Goal: Task Accomplishment & Management: Manage account settings

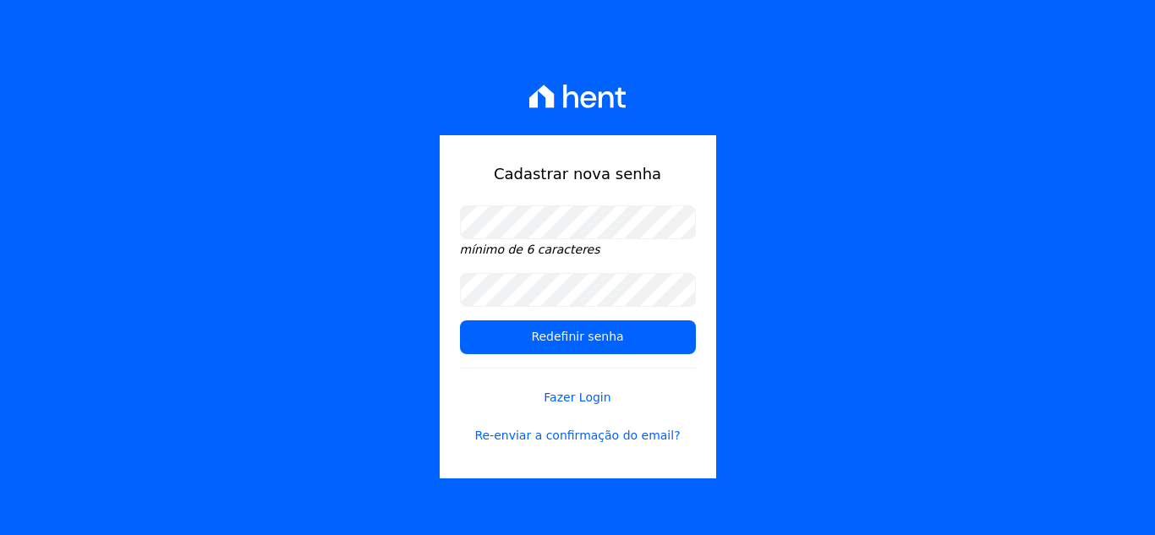
click at [460, 320] on input "Redefinir senha" at bounding box center [578, 337] width 236 height 34
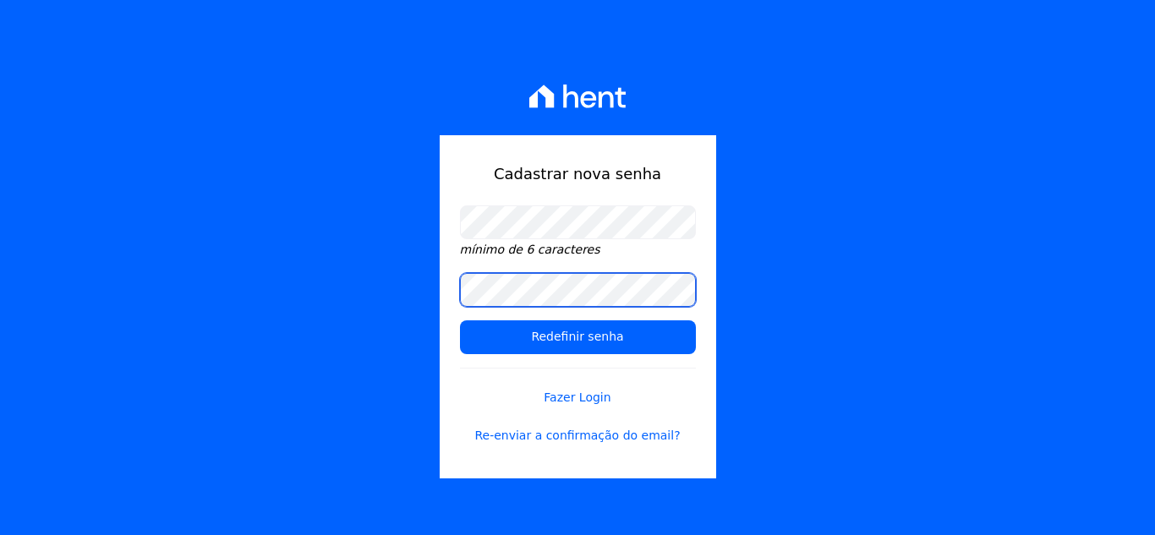
click at [460, 320] on input "Redefinir senha" at bounding box center [578, 337] width 236 height 34
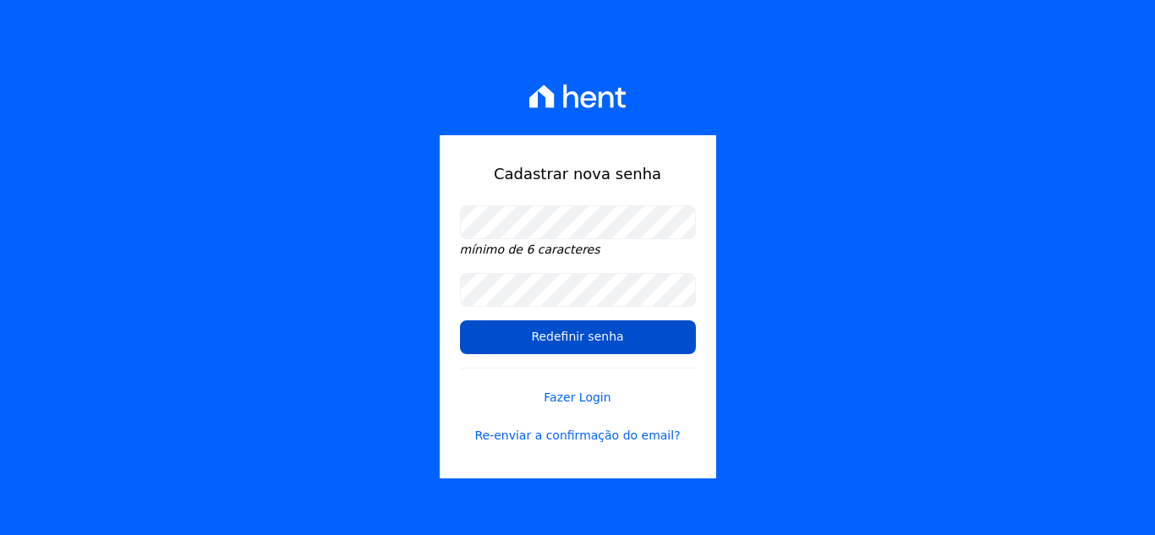
click at [614, 329] on input "Redefinir senha" at bounding box center [578, 337] width 236 height 34
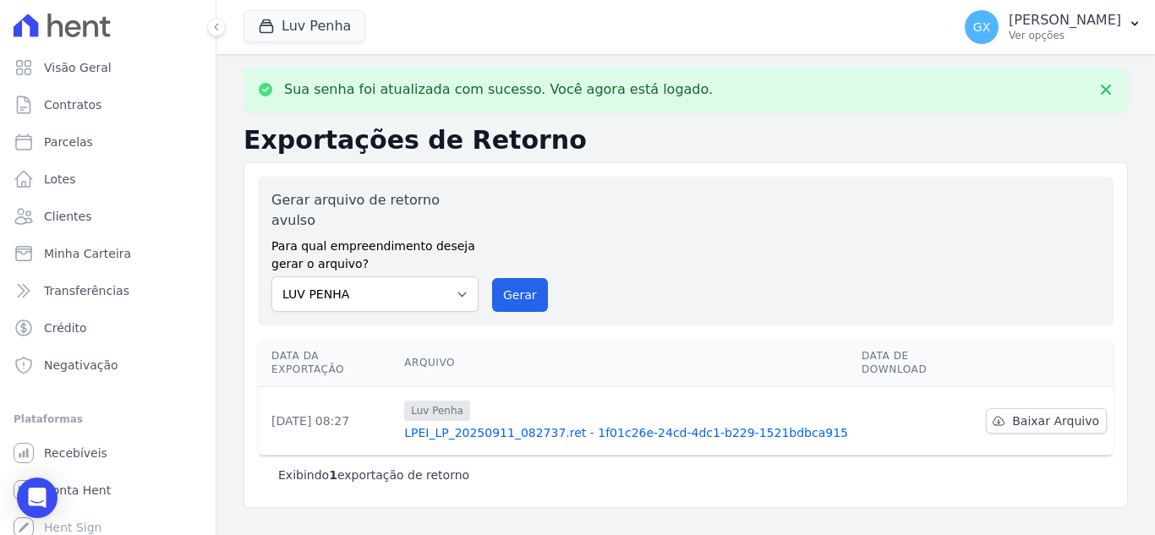
click at [820, 482] on div "Sua senha foi atualizada com sucesso. Você agora está logado. Exportações de Re…" at bounding box center [685, 294] width 938 height 481
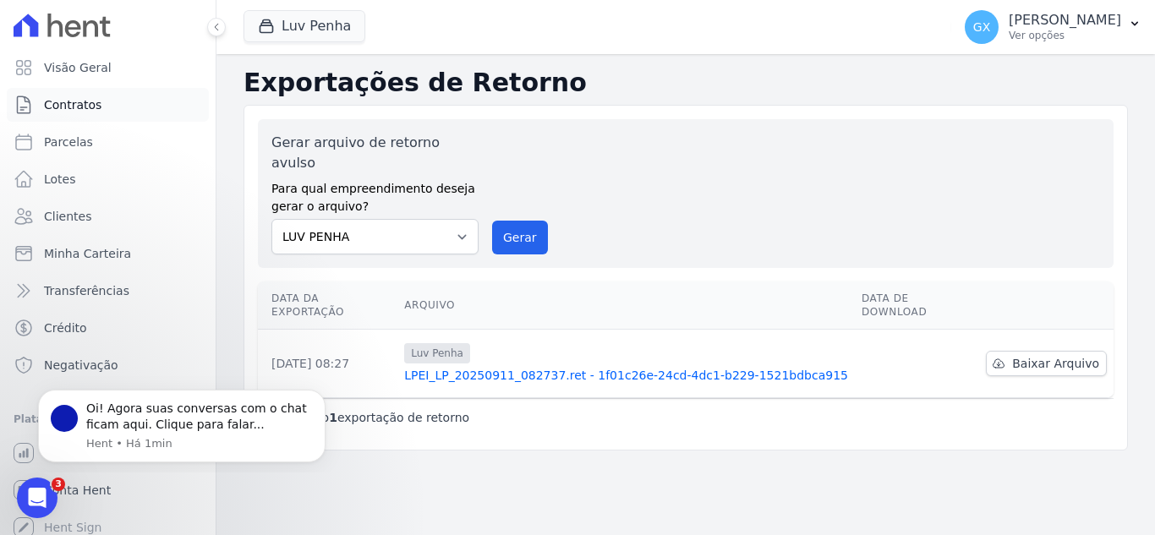
click at [125, 101] on link "Contratos" at bounding box center [108, 105] width 202 height 34
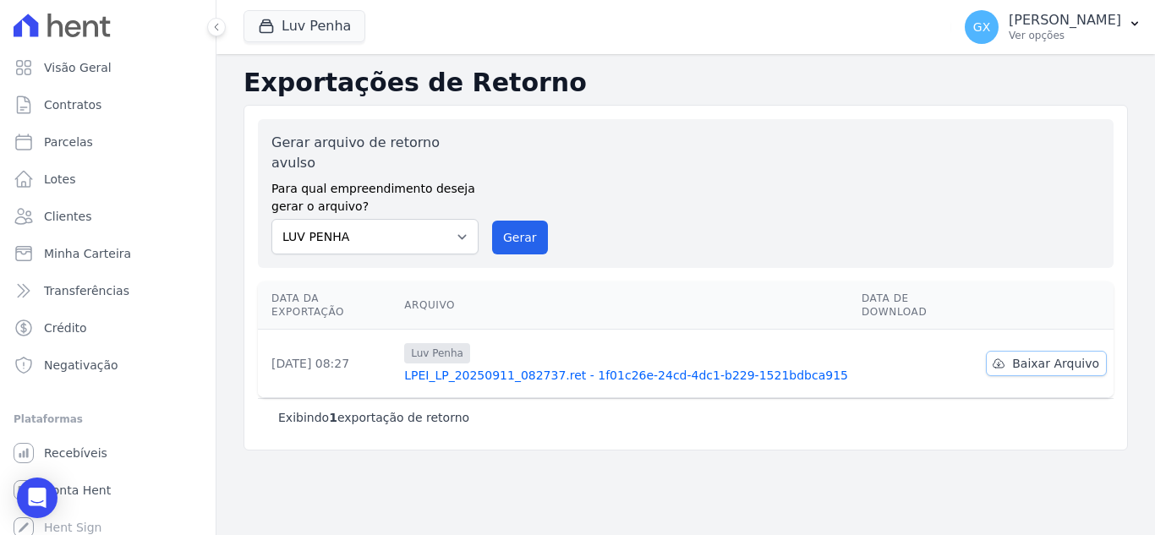
click at [1083, 355] on span "Baixar Arquivo" at bounding box center [1055, 363] width 87 height 17
